Goal: Find specific page/section: Find specific page/section

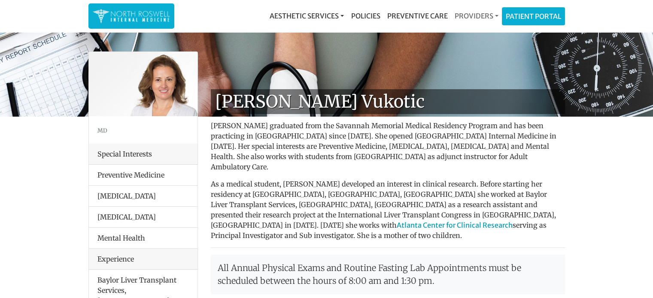
click at [481, 18] on link "Providers" at bounding box center [476, 15] width 51 height 17
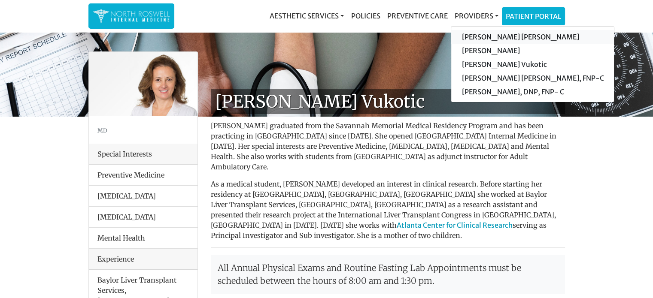
click at [493, 37] on link "[PERSON_NAME] [PERSON_NAME]" at bounding box center [532, 37] width 163 height 14
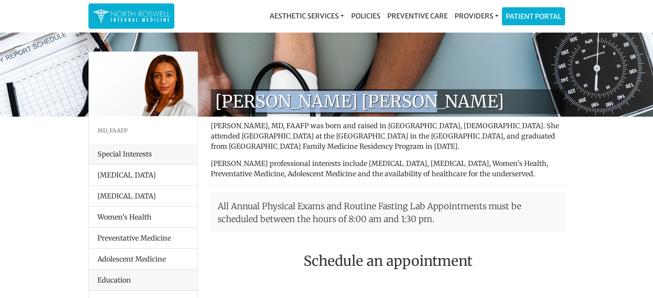
drag, startPoint x: 247, startPoint y: 102, endPoint x: 404, endPoint y: 97, distance: 157.2
click at [404, 97] on h1 "[PERSON_NAME] [PERSON_NAME]" at bounding box center [388, 101] width 354 height 25
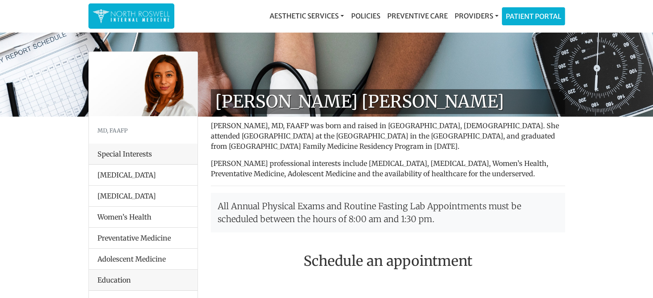
click at [359, 195] on p "All Annual Physical Exams and Routine Fasting Lab Appointments must be schedule…" at bounding box center [388, 212] width 354 height 39
click at [525, 14] on link "Patient Portal" at bounding box center [533, 14] width 62 height 17
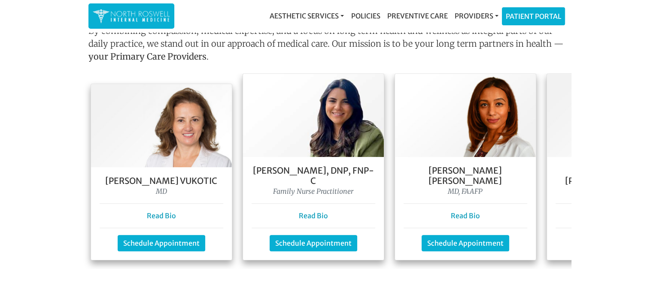
scroll to position [773, 0]
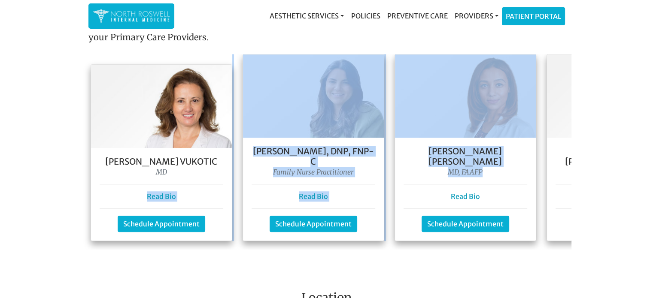
drag, startPoint x: 483, startPoint y: 164, endPoint x: 75, endPoint y: 186, distance: 408.8
click at [79, 186] on main "Welcome To Our Practice Our team of family and internal medicine practitioners …" at bounding box center [326, 55] width 653 height 1587
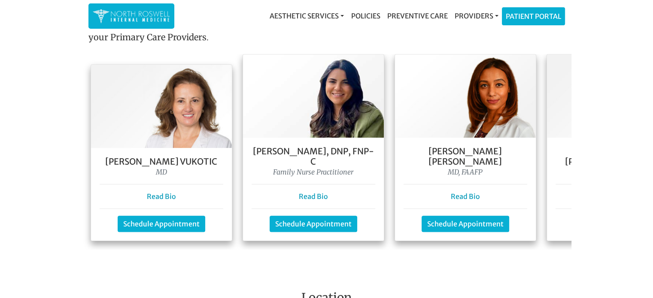
click at [61, 184] on main "Welcome To Our Practice Our team of family and internal medicine practitioners …" at bounding box center [326, 55] width 653 height 1587
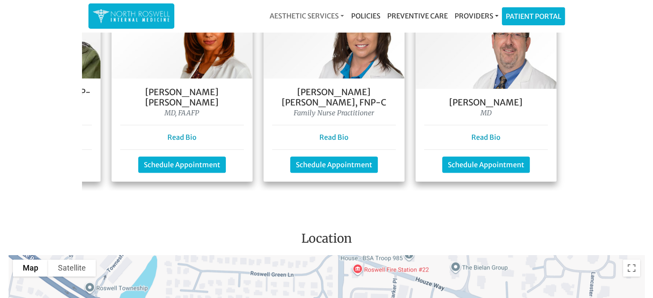
scroll to position [749, 0]
